Goal: Transaction & Acquisition: Purchase product/service

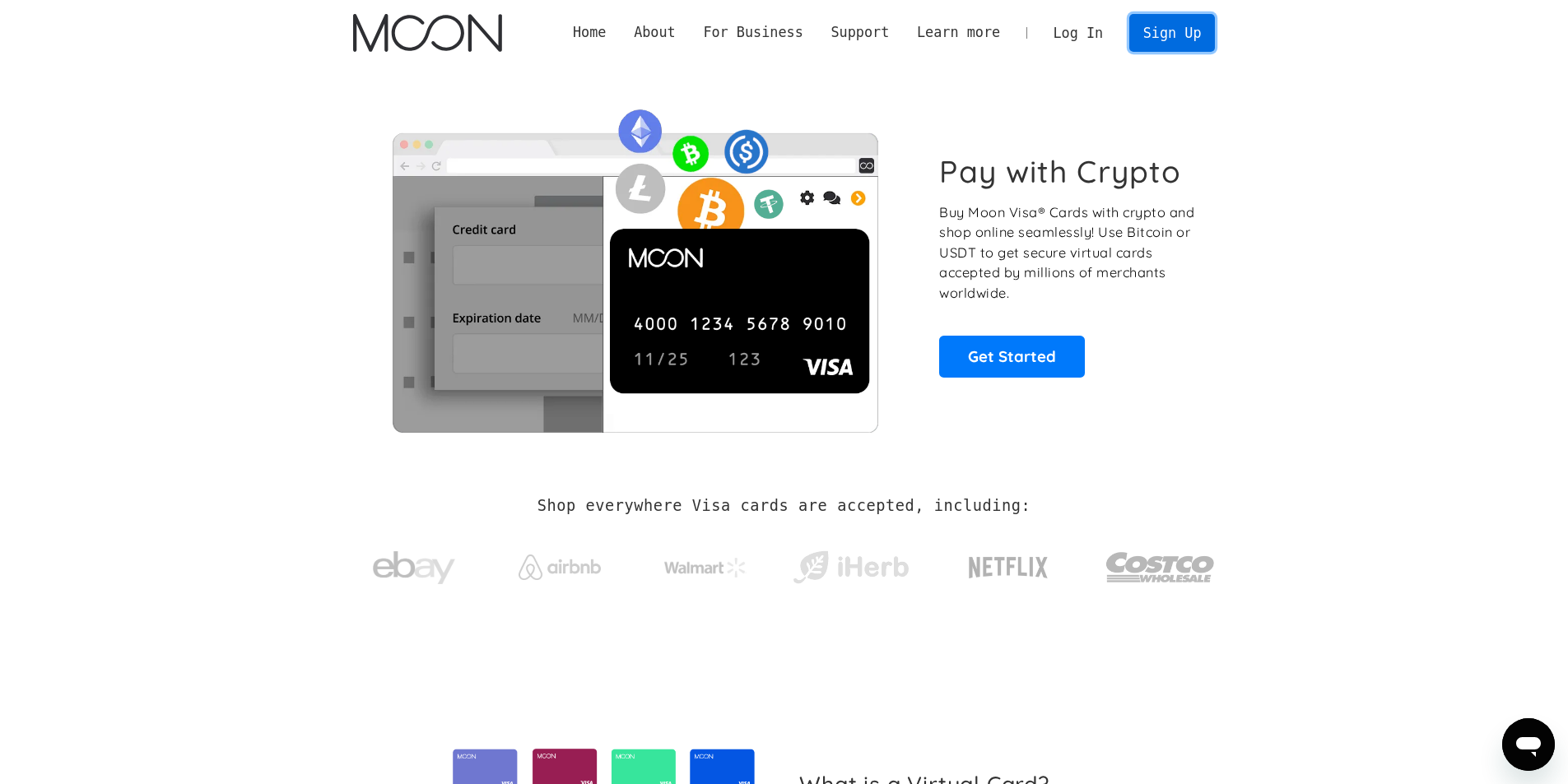
click at [1178, 39] on link "Sign Up" at bounding box center [1173, 32] width 86 height 37
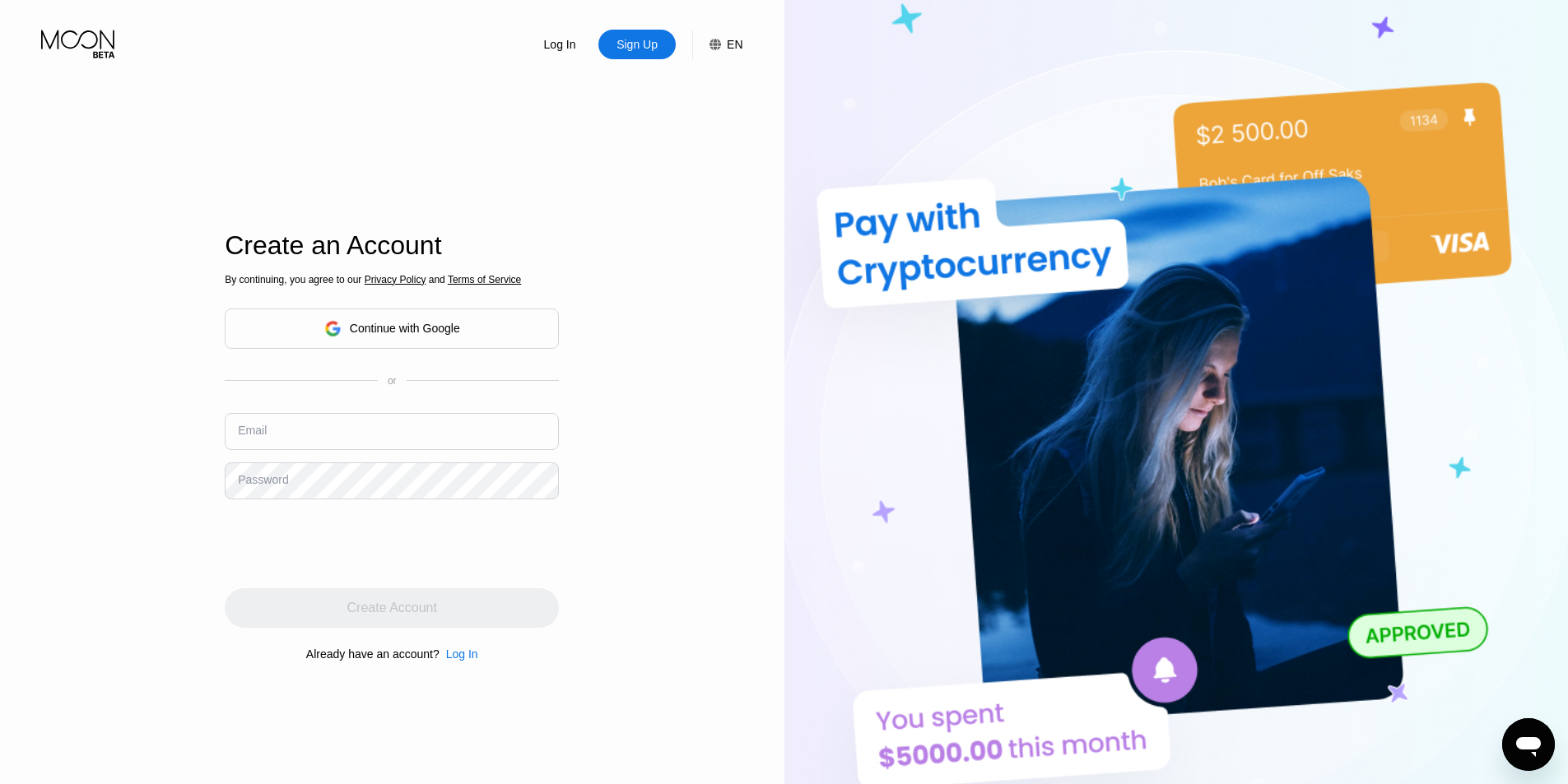
click at [407, 330] on div "Continue with Google" at bounding box center [406, 328] width 111 height 13
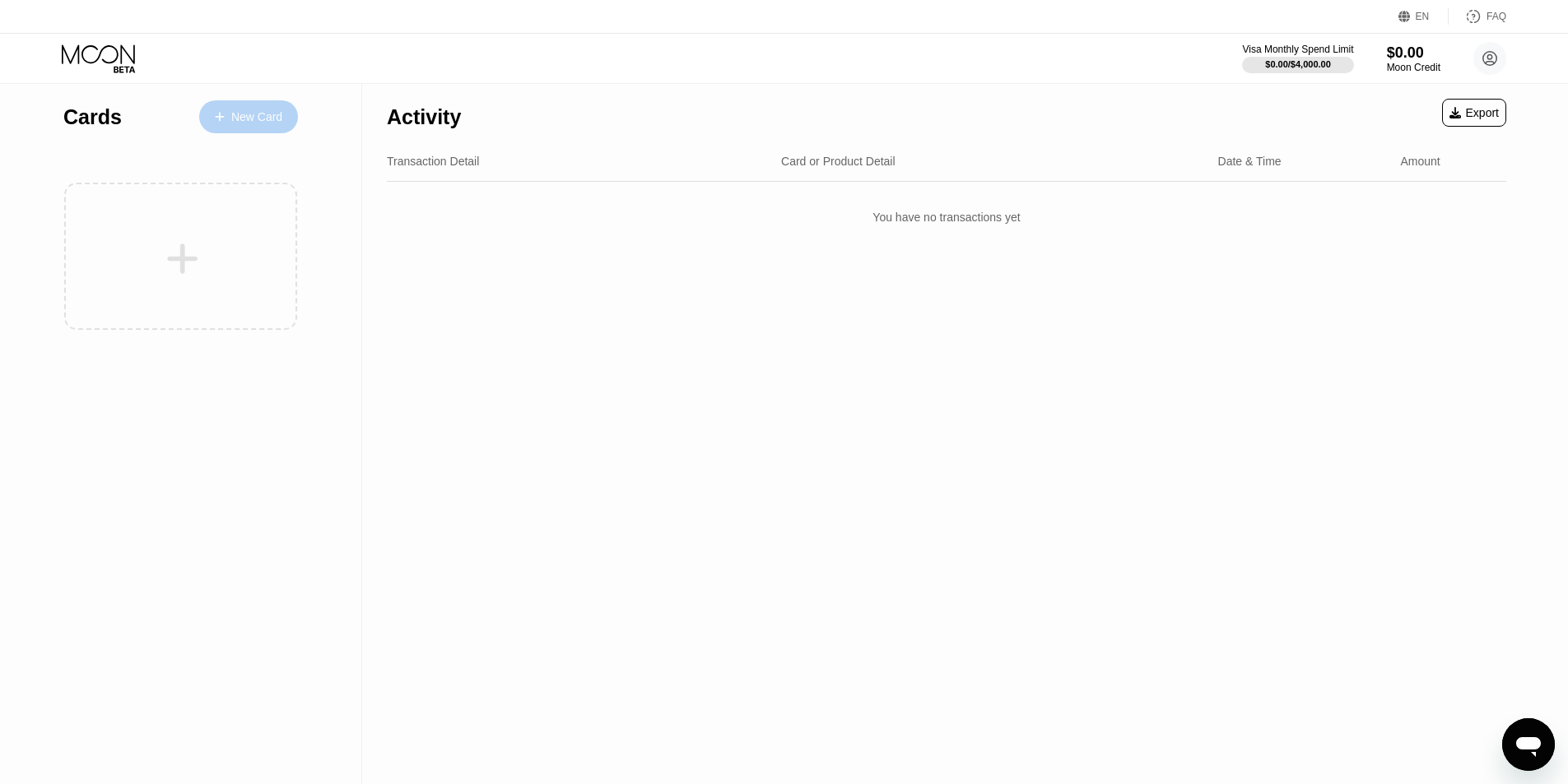
click at [268, 116] on div "New Card" at bounding box center [256, 117] width 51 height 14
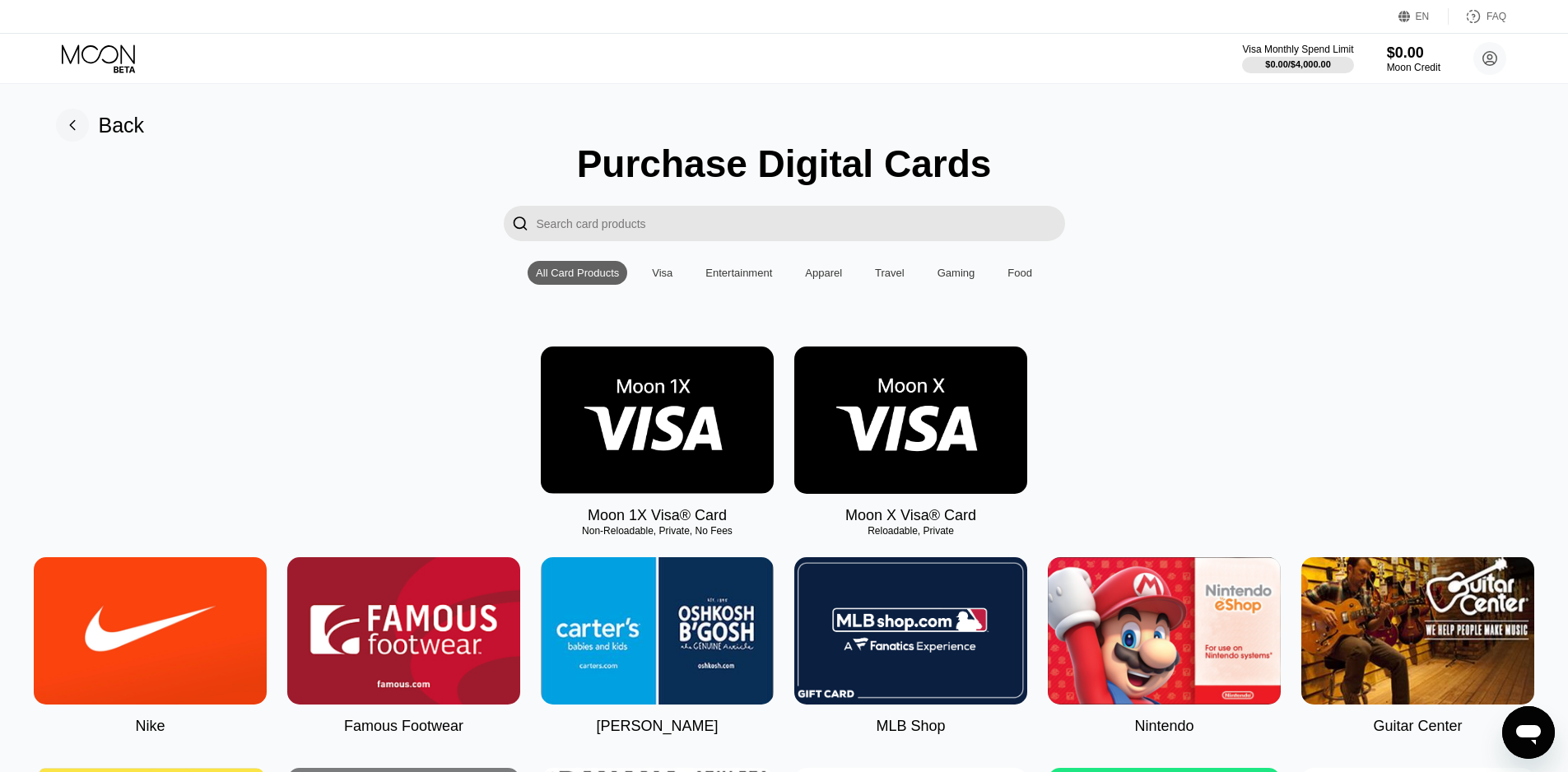
click at [646, 226] on input "Search card products" at bounding box center [801, 223] width 529 height 35
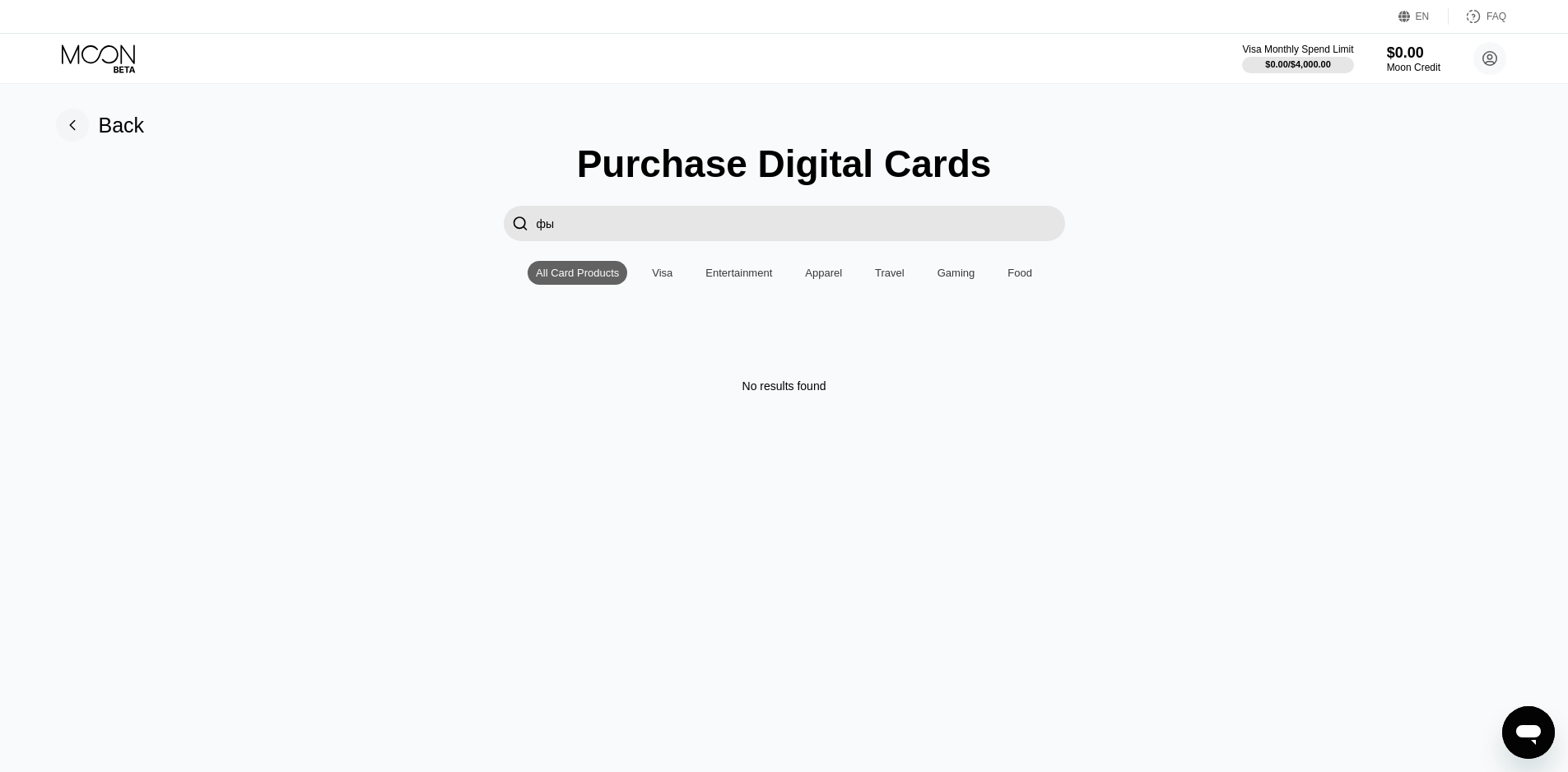
drag, startPoint x: 596, startPoint y: 226, endPoint x: 493, endPoint y: 220, distance: 103.2
click at [497, 222] on div " фы" at bounding box center [784, 223] width 1531 height 35
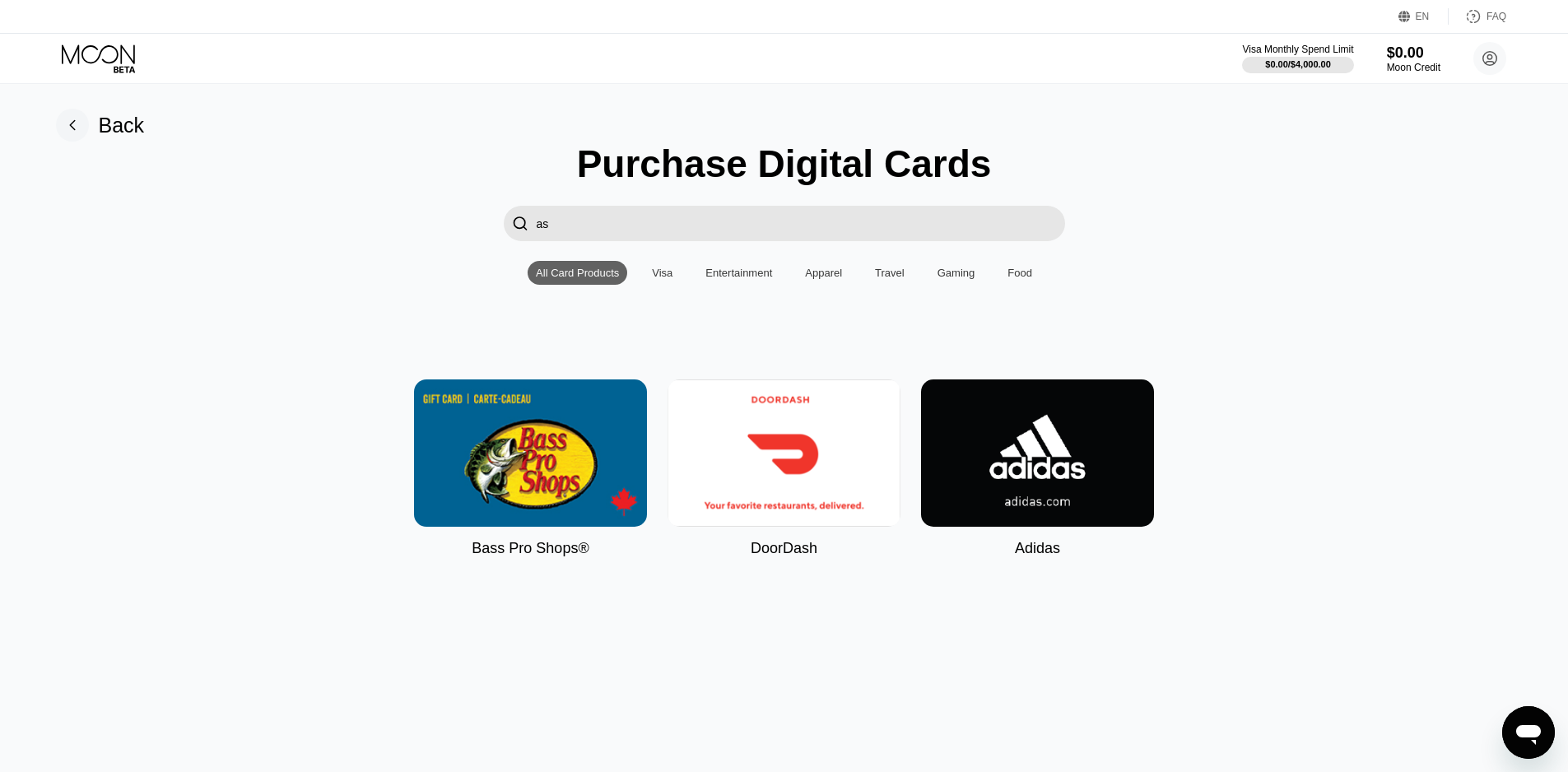
type input "a"
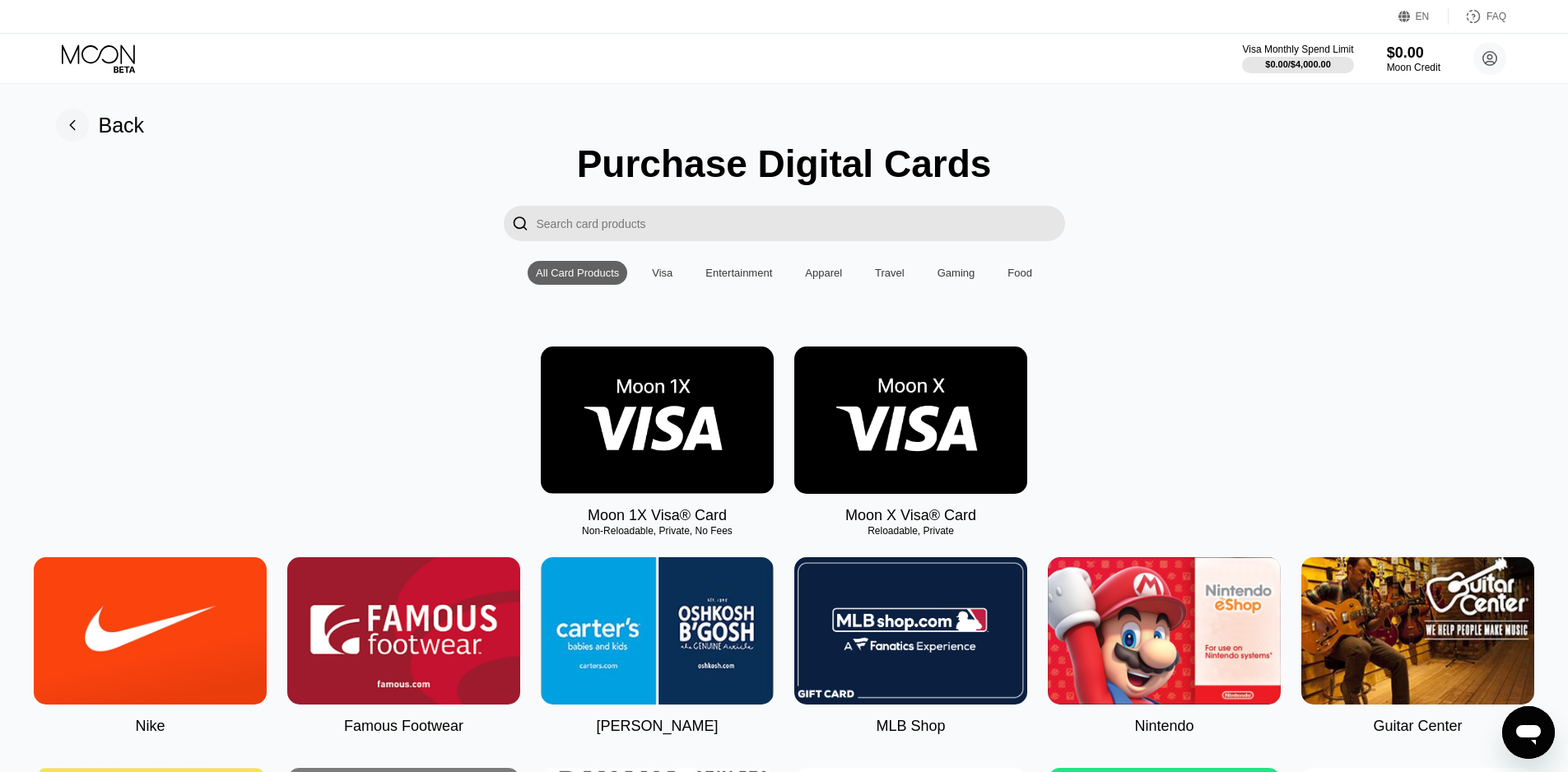
click at [1185, 401] on div "Moon 1X Visa® Card Non-Reloadable, Private, No Fees Moon X Visa® Card Reloadabl…" at bounding box center [784, 435] width 1531 height 177
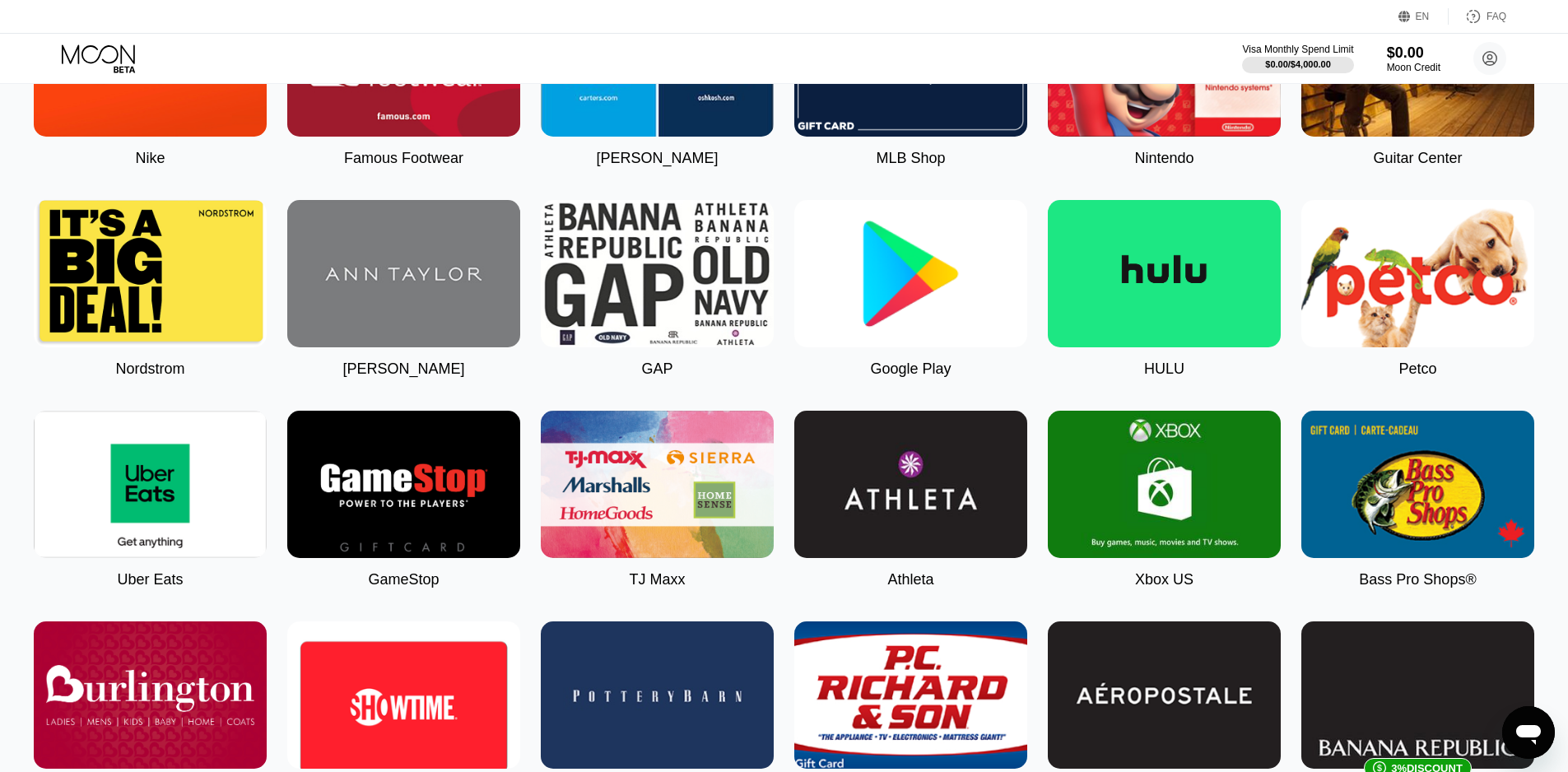
scroll to position [576, 0]
